Goal: Task Accomplishment & Management: Use online tool/utility

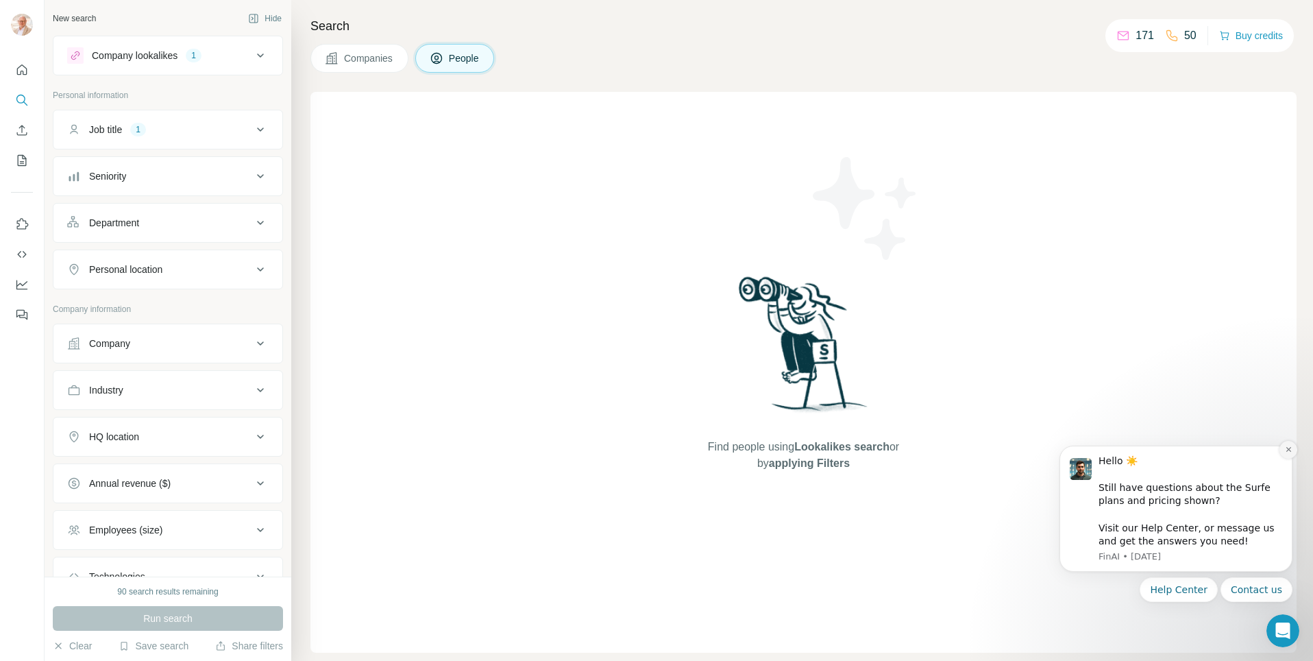
click at [1289, 448] on icon "Dismiss notification" at bounding box center [1288, 449] width 5 height 5
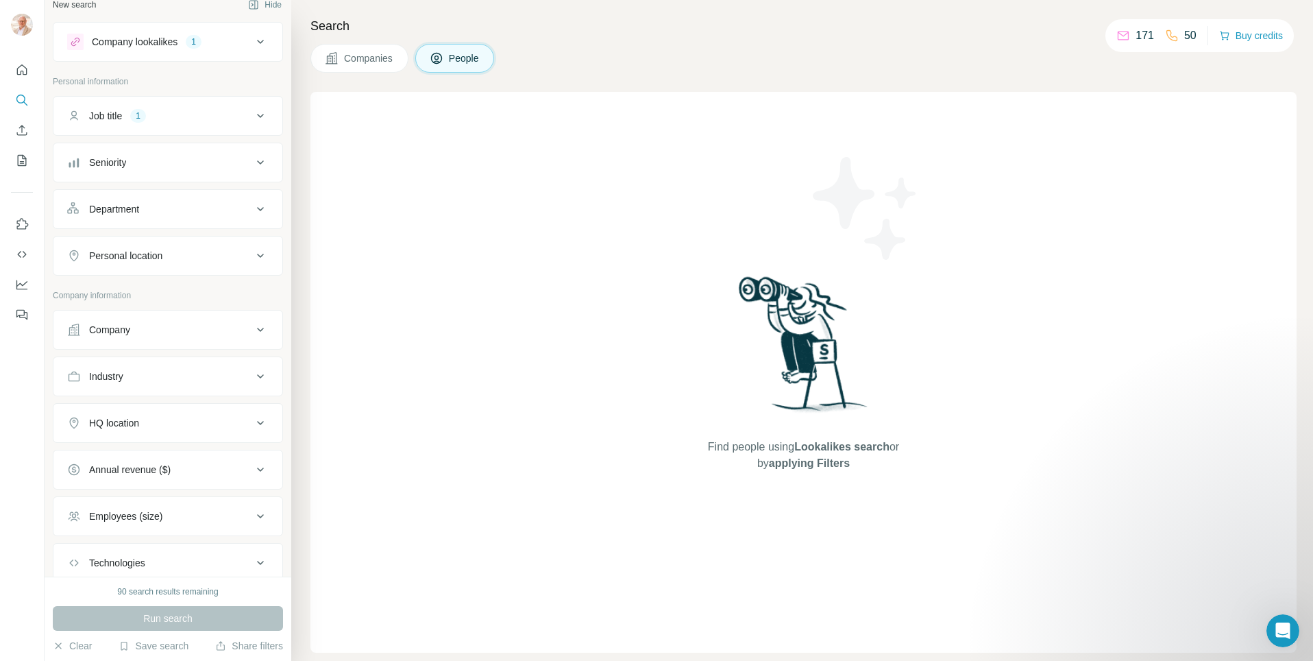
scroll to position [14, 0]
click at [155, 252] on div "Personal location" at bounding box center [125, 255] width 73 height 14
click at [141, 289] on input "text" at bounding box center [168, 289] width 202 height 25
type input "******"
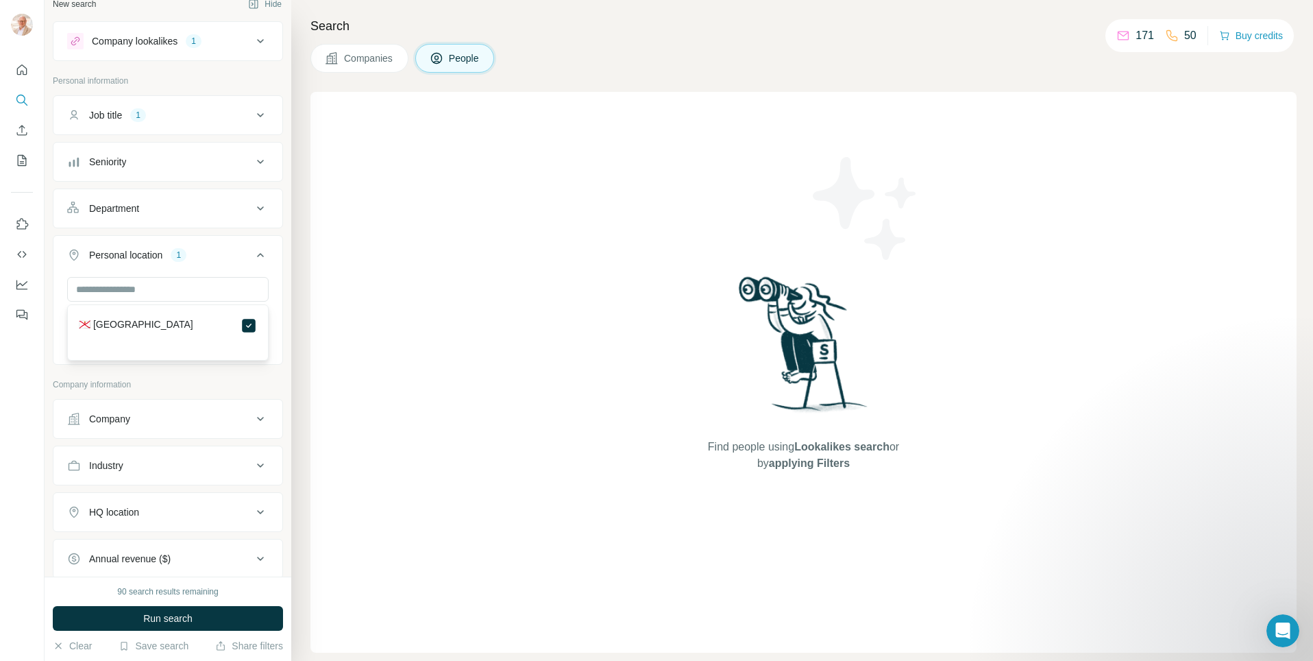
click at [263, 112] on icon at bounding box center [260, 115] width 16 height 16
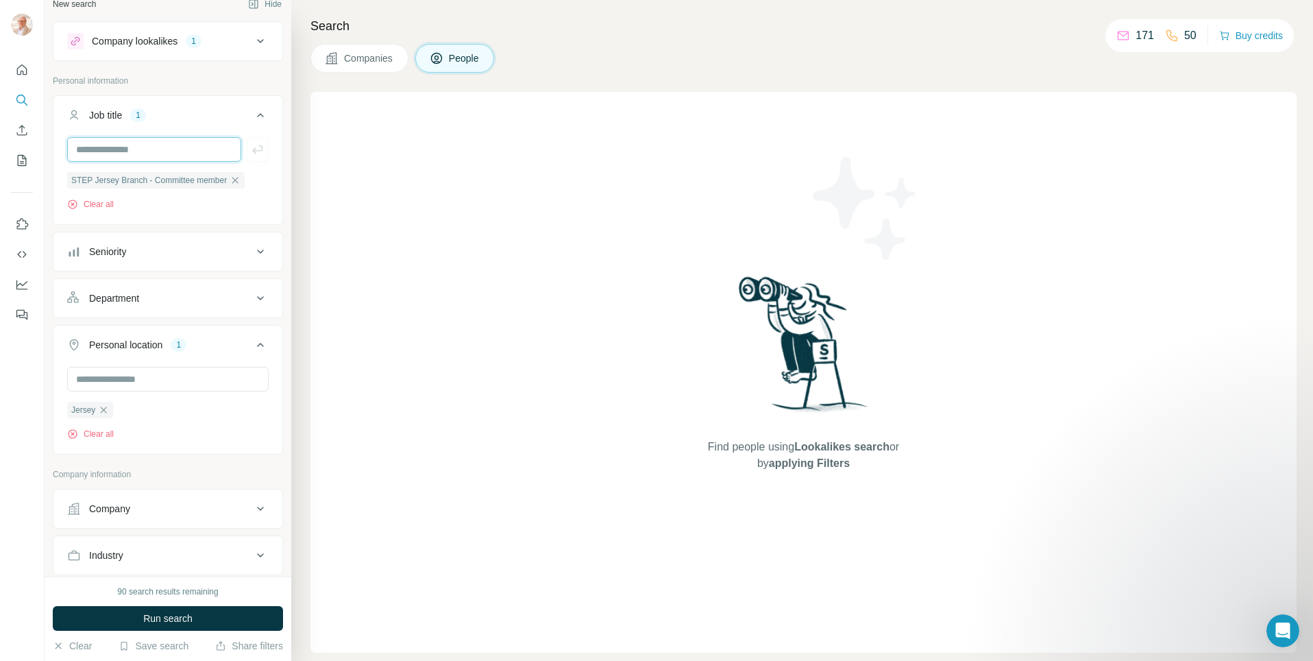
click at [126, 151] on input "text" at bounding box center [154, 149] width 174 height 25
type input "*"
type input "*******"
click at [301, 145] on div "Search Companies People Find people using Lookalikes search or by applying Filt…" at bounding box center [802, 330] width 1022 height 661
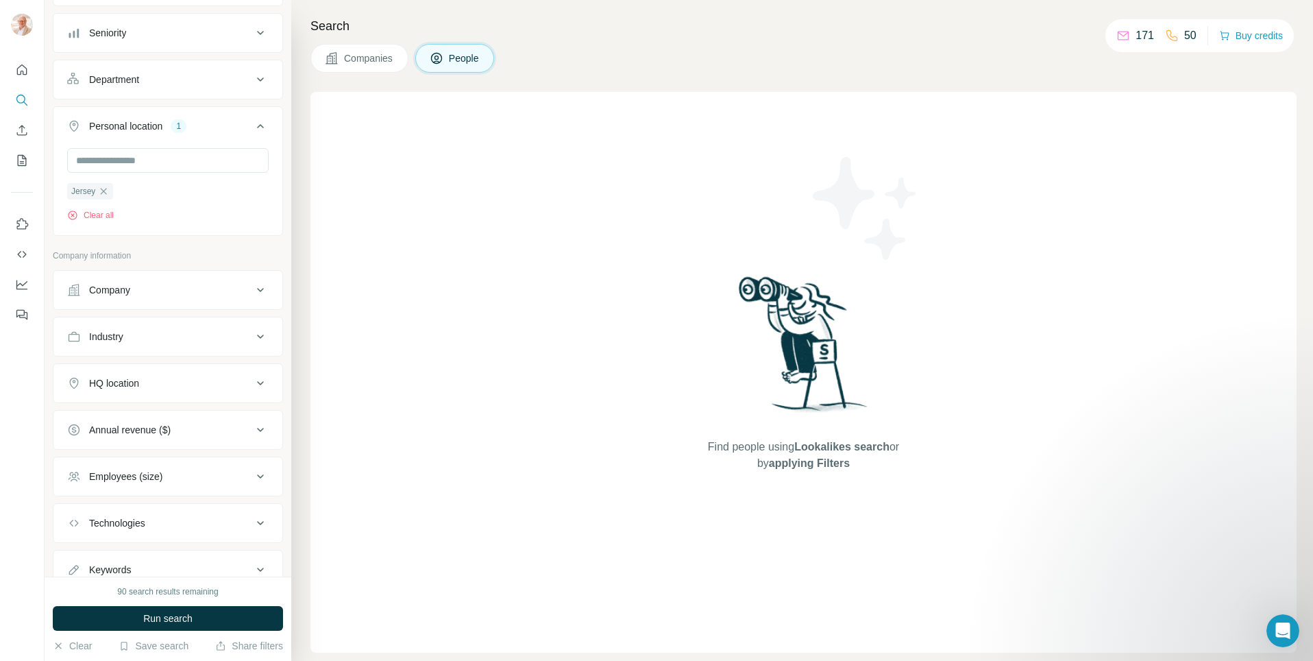
scroll to position [285, 0]
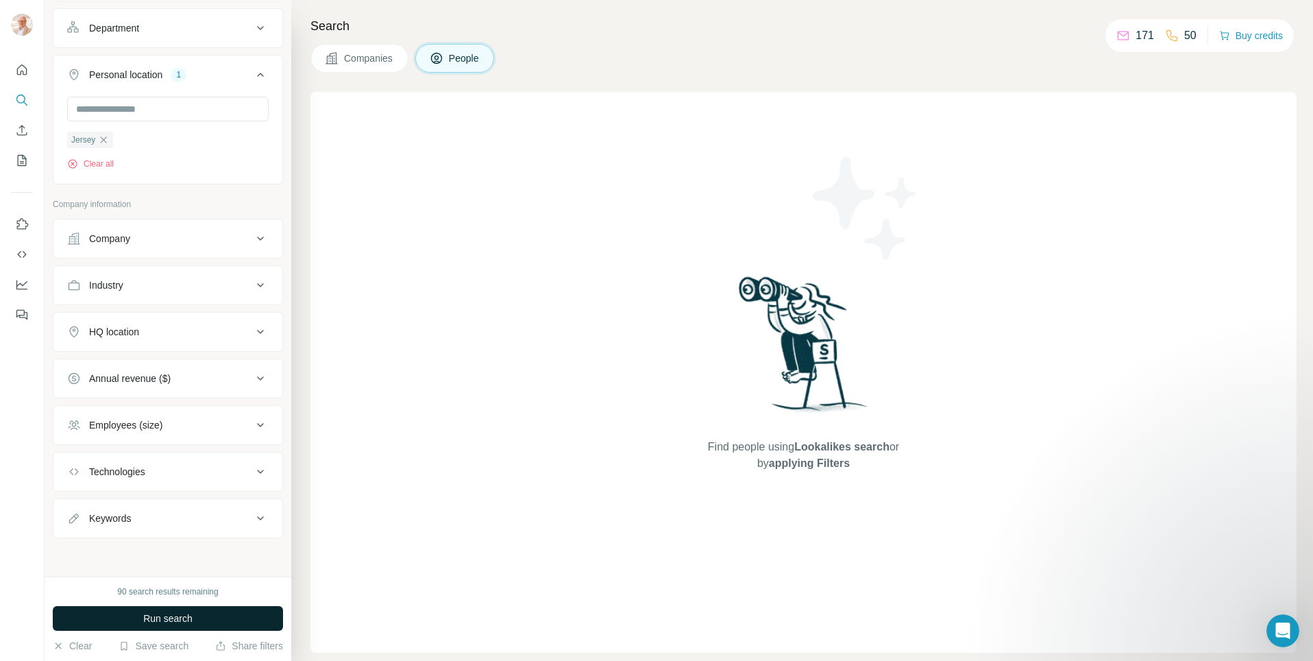
click at [182, 619] on span "Run search" at bounding box center [167, 618] width 49 height 14
click at [366, 64] on span "Companies" at bounding box center [369, 58] width 50 height 14
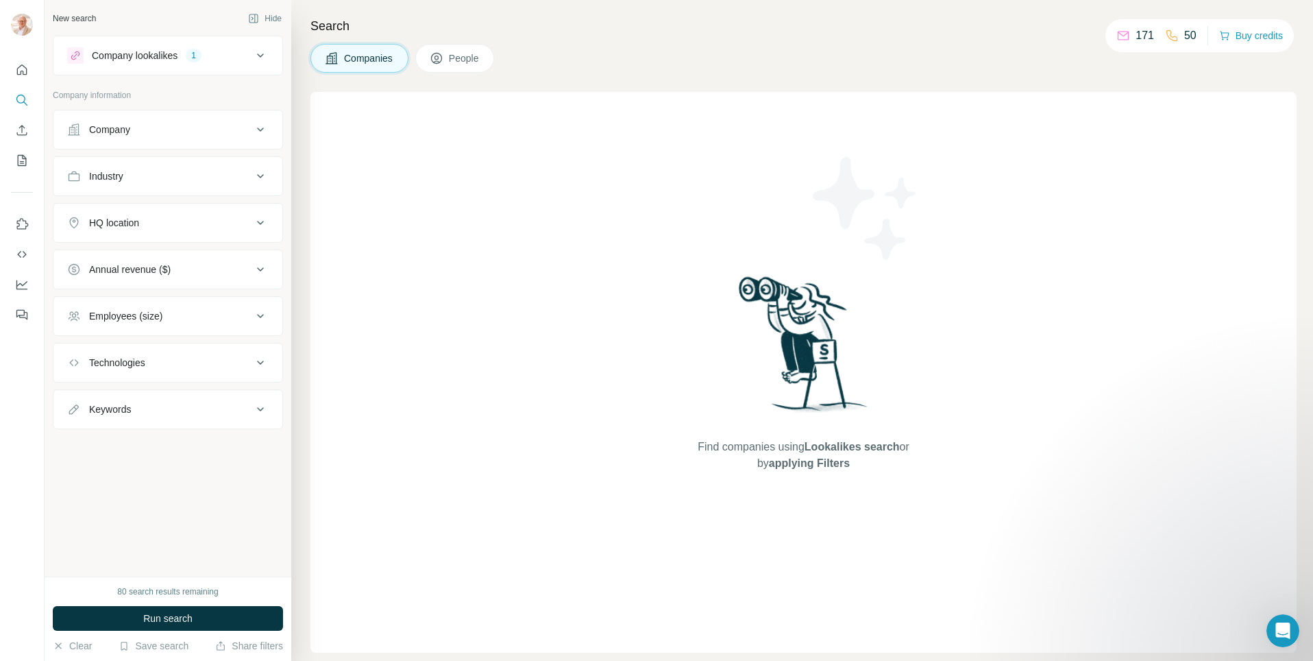
scroll to position [0, 0]
click at [370, 56] on span "Companies" at bounding box center [369, 58] width 50 height 14
click at [469, 67] on button "People" at bounding box center [455, 58] width 80 height 29
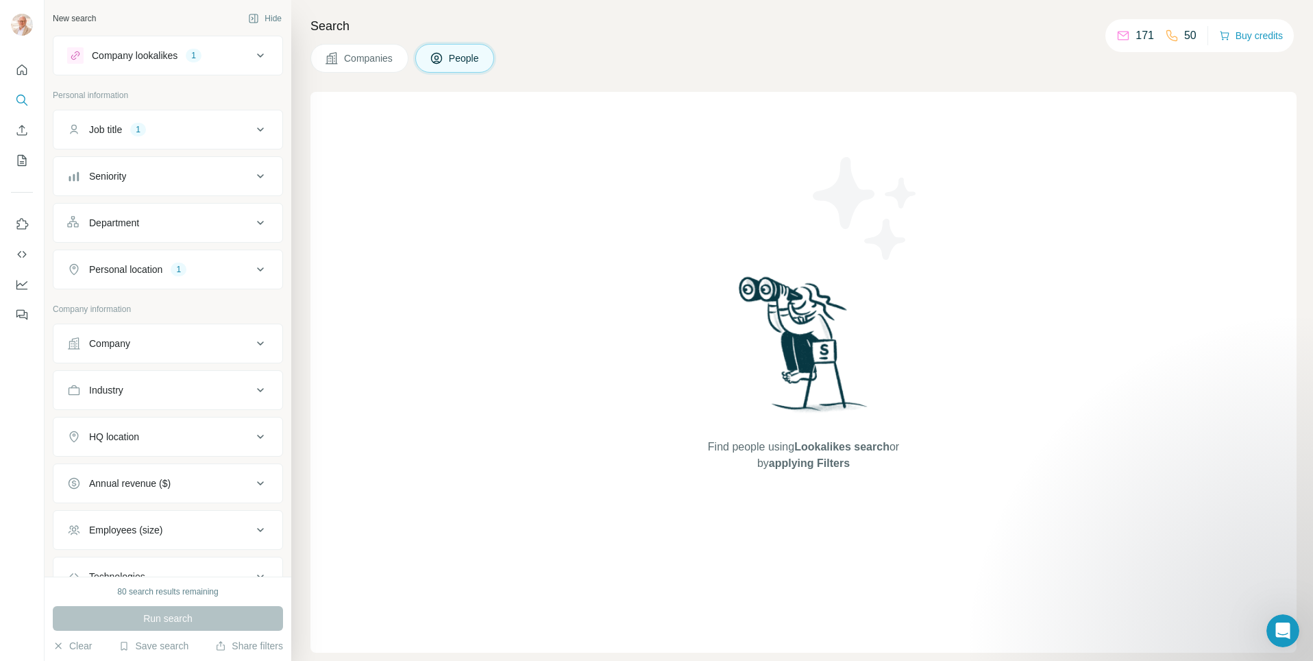
click at [147, 58] on div "Company lookalikes" at bounding box center [135, 56] width 86 height 14
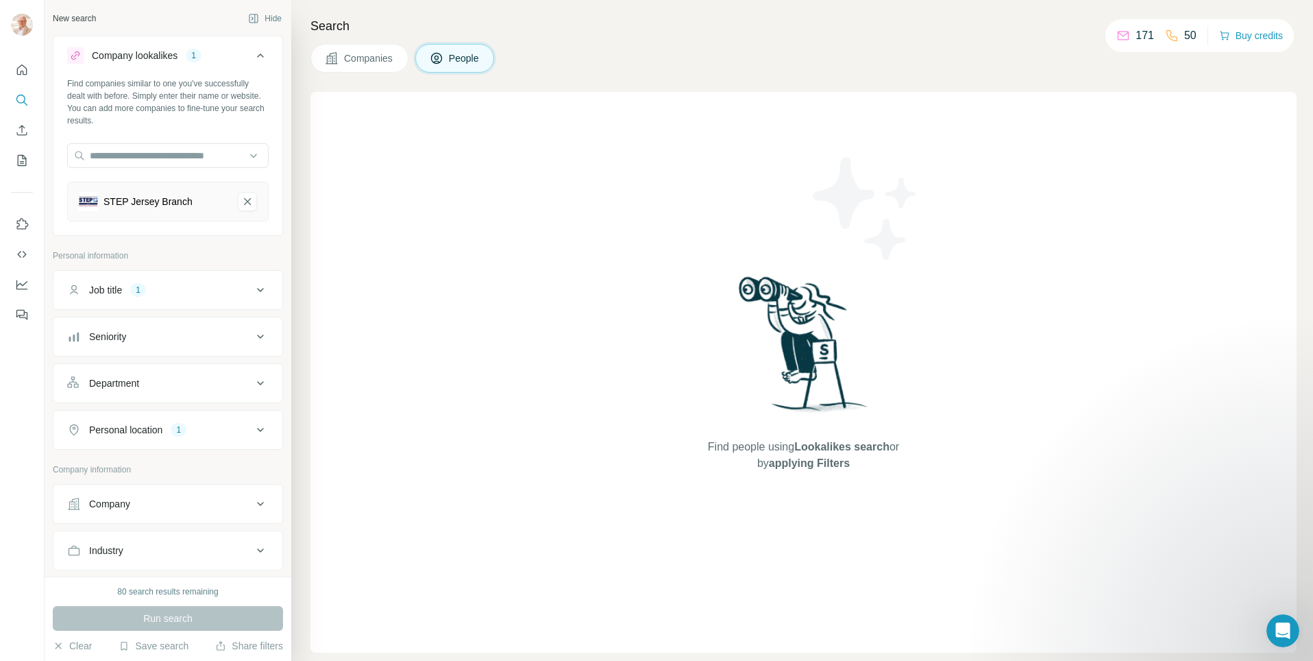
click at [147, 58] on div "Company lookalikes" at bounding box center [135, 56] width 86 height 14
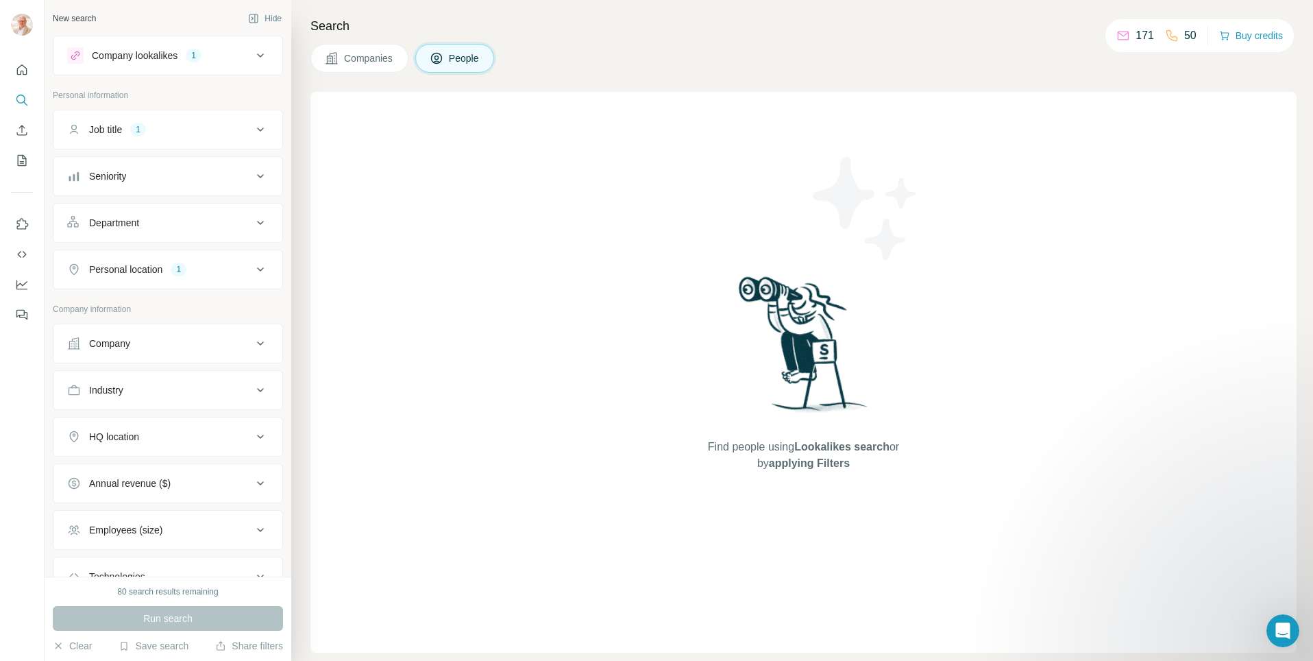
scroll to position [1, 0]
click at [200, 60] on div "1" at bounding box center [194, 55] width 16 height 12
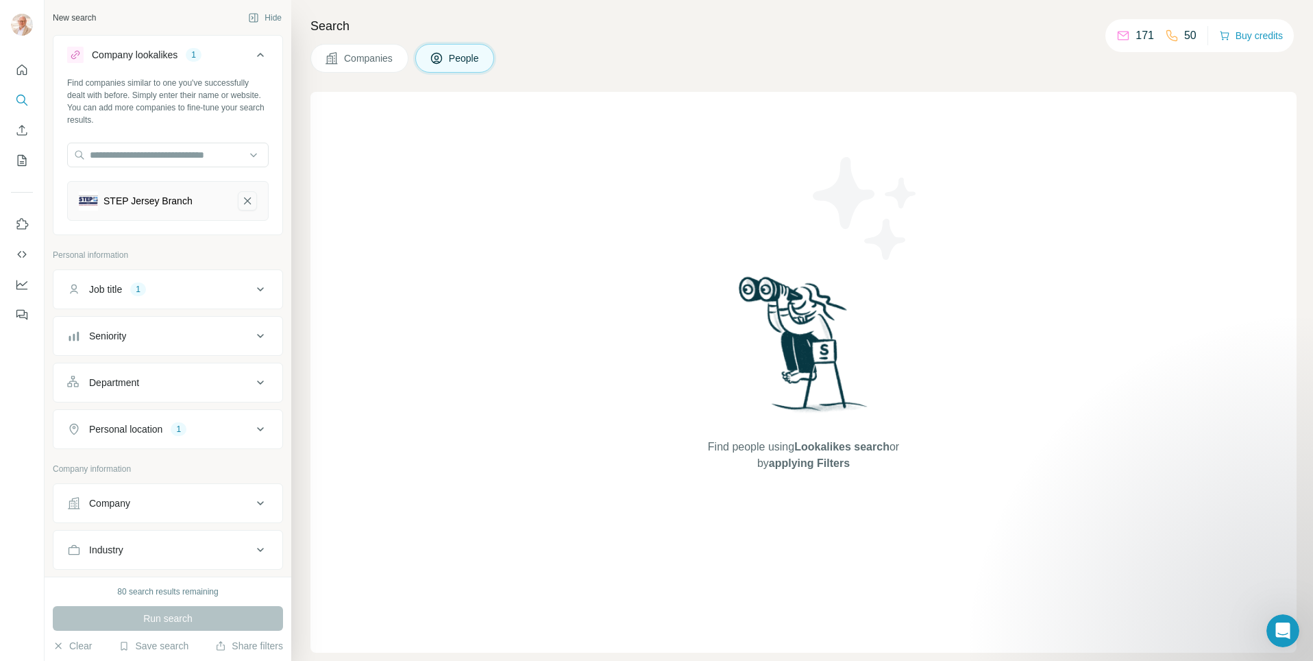
click at [247, 204] on icon "STEP Jersey Branch-remove-button" at bounding box center [247, 201] width 12 height 14
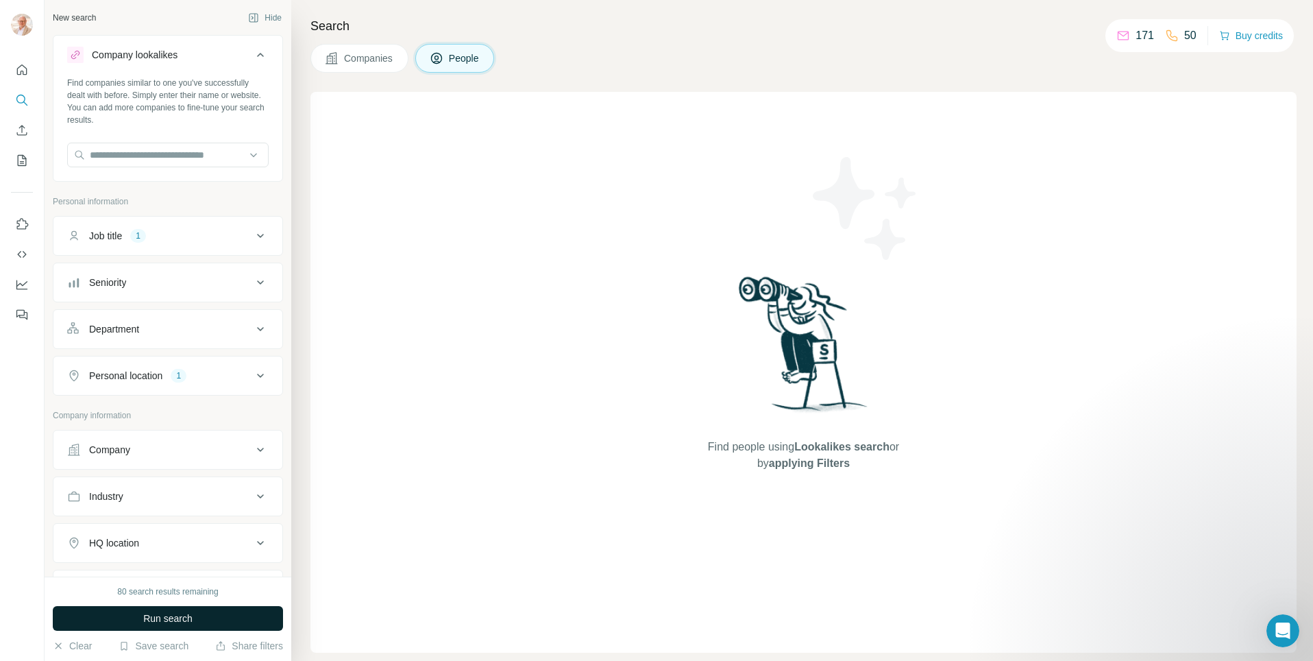
click at [169, 618] on span "Run search" at bounding box center [167, 618] width 49 height 14
